Goal: Information Seeking & Learning: Learn about a topic

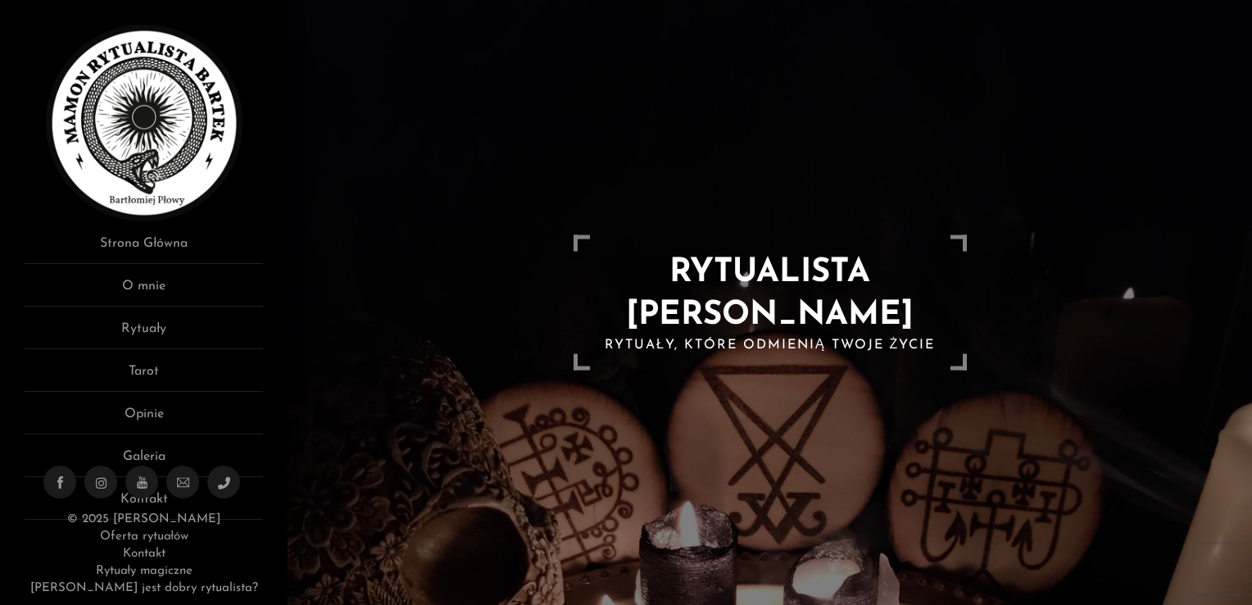
click at [600, 322] on div "RYTUALISTA BARTEK Rytuały, które odmienią Twoje życie" at bounding box center [770, 302] width 965 height 605
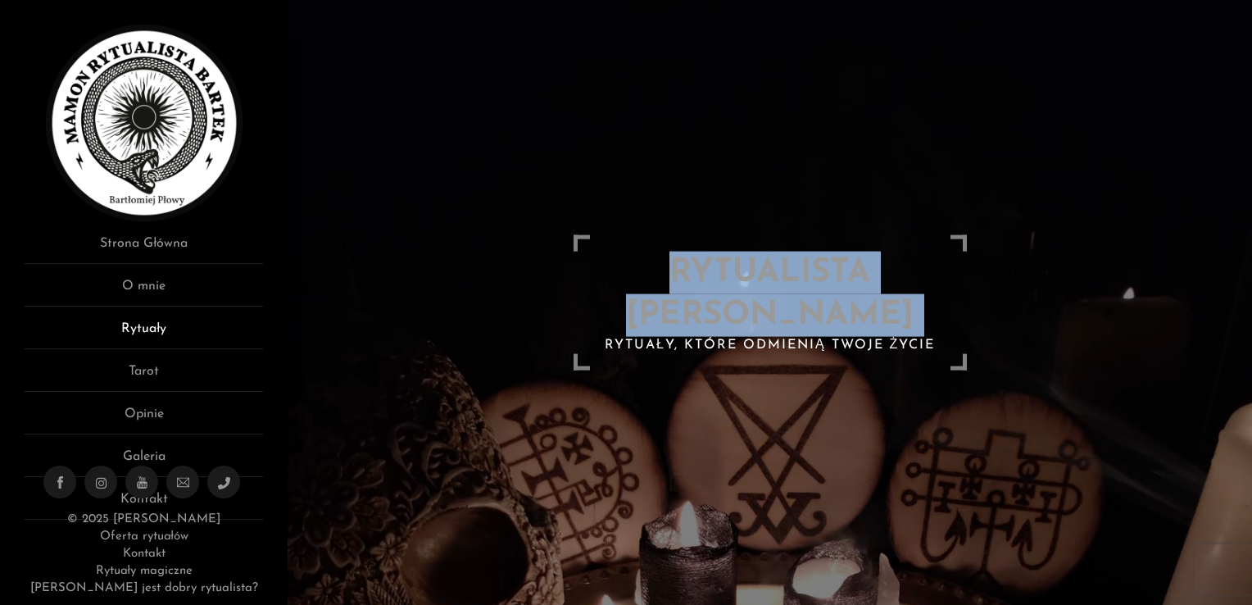
click at [138, 322] on link "Rytuały" at bounding box center [144, 334] width 238 height 30
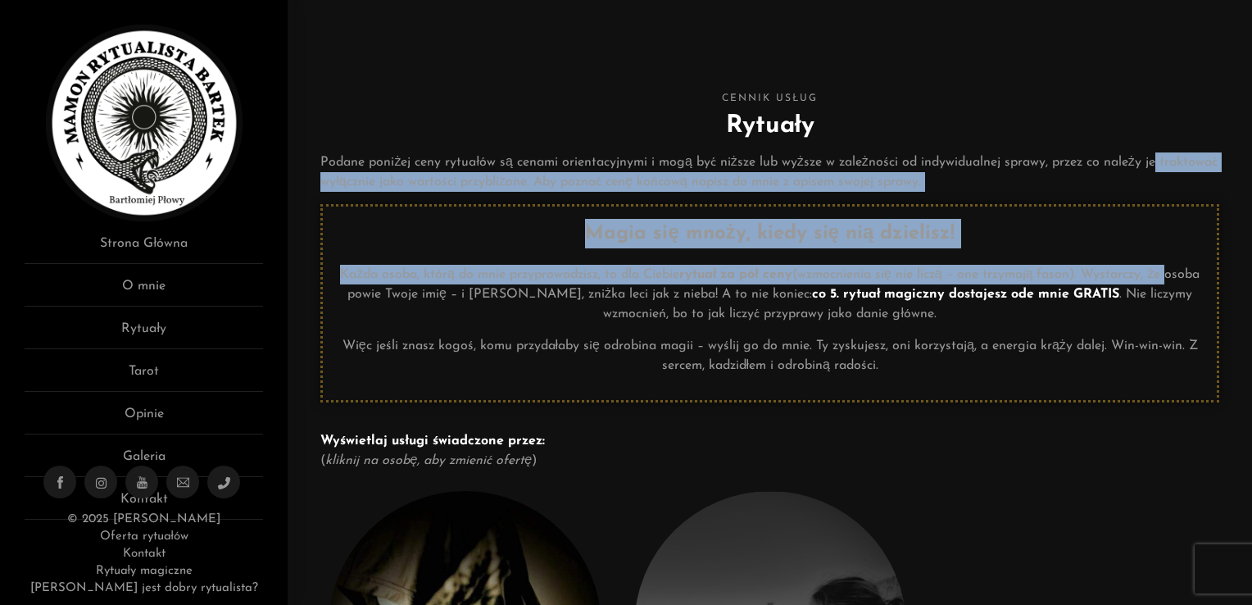
drag, startPoint x: 1251, startPoint y: 163, endPoint x: 1251, endPoint y: 281, distance: 118.0
click at [152, 336] on link "Rytuały" at bounding box center [144, 334] width 238 height 30
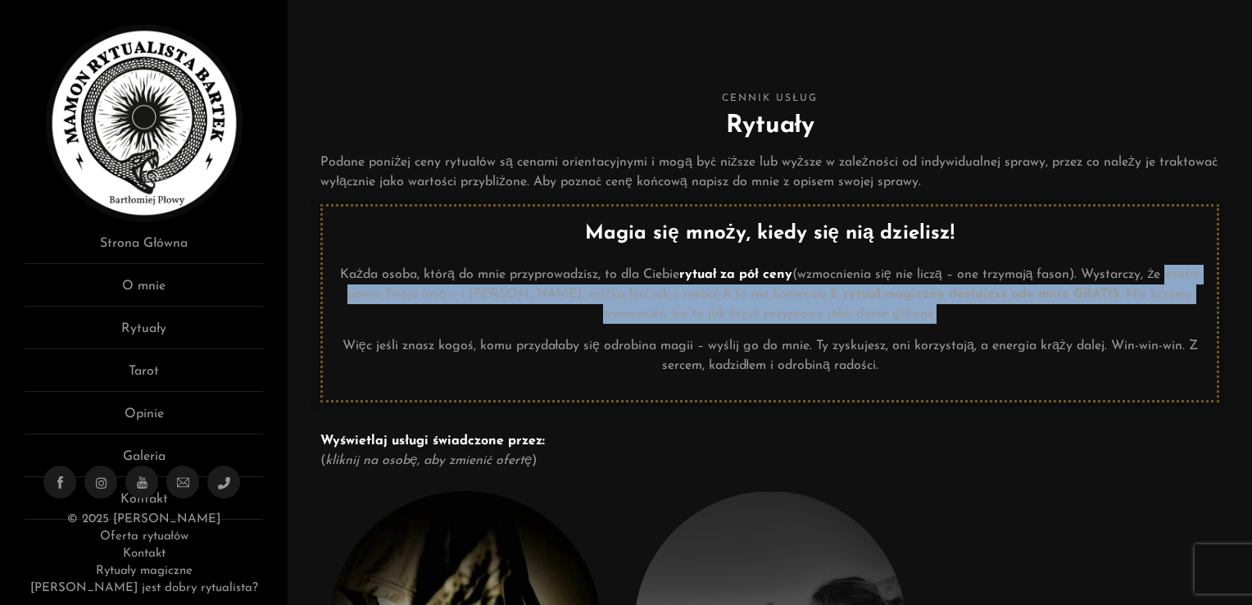
drag, startPoint x: 1251, startPoint y: 269, endPoint x: 1251, endPoint y: 320, distance: 50.8
